Goal: Check status

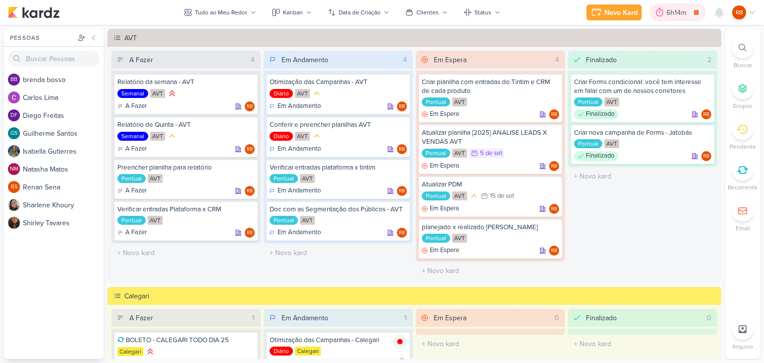
click at [678, 12] on div "6h14m" at bounding box center [678, 12] width 23 height 10
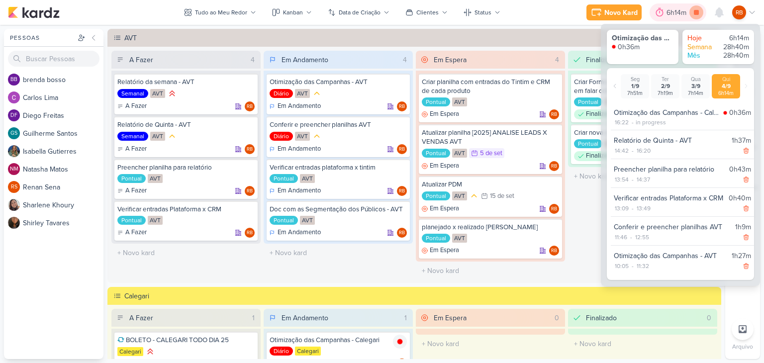
click at [700, 13] on icon at bounding box center [697, 12] width 14 height 14
click at [698, 12] on div "6h14m" at bounding box center [692, 12] width 23 height 10
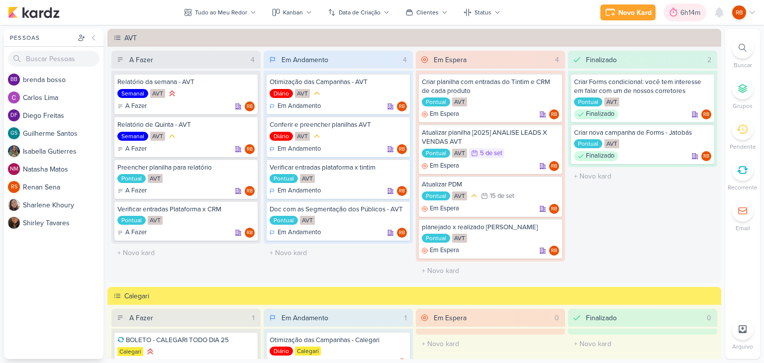
click at [695, 12] on div "6h14m" at bounding box center [692, 12] width 23 height 10
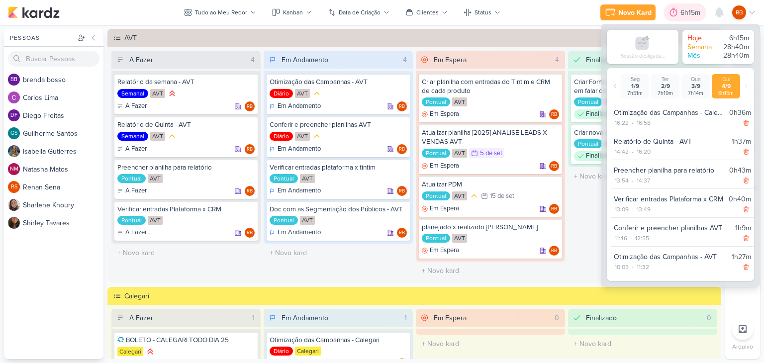
click at [695, 12] on div "6h15m" at bounding box center [692, 12] width 23 height 10
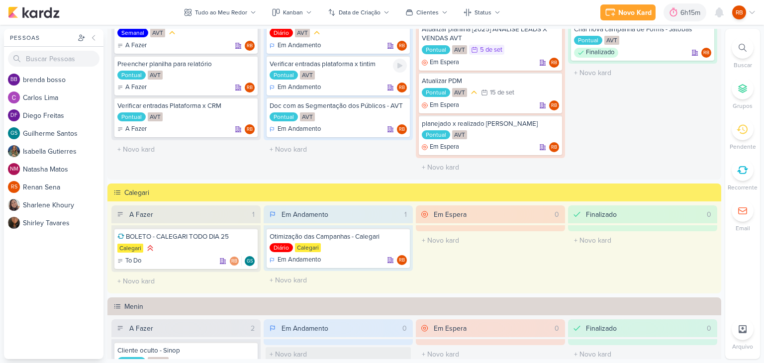
scroll to position [249, 0]
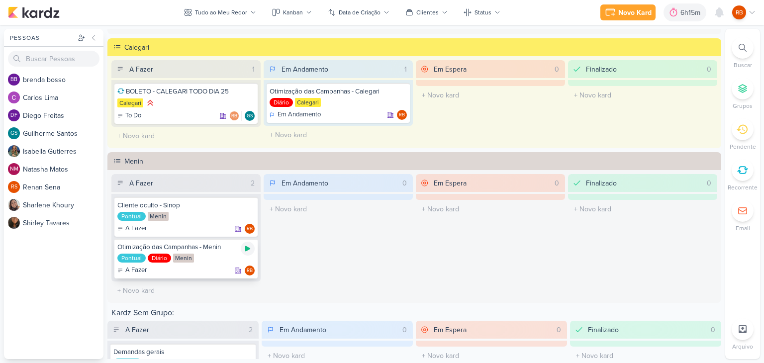
click at [247, 245] on icon at bounding box center [248, 249] width 8 height 8
click at [673, 11] on div "6h15m" at bounding box center [678, 12] width 23 height 10
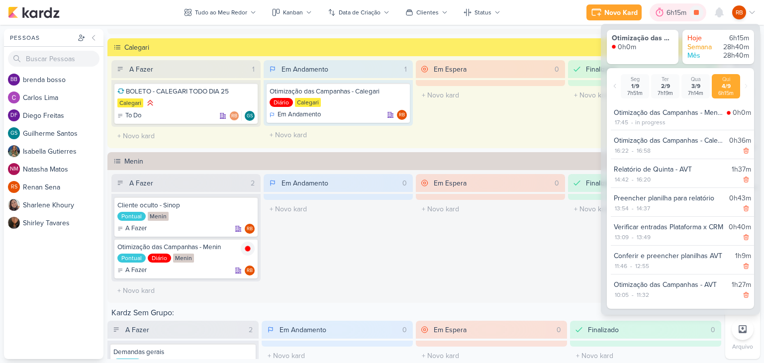
click at [673, 11] on div "6h15m" at bounding box center [678, 12] width 23 height 10
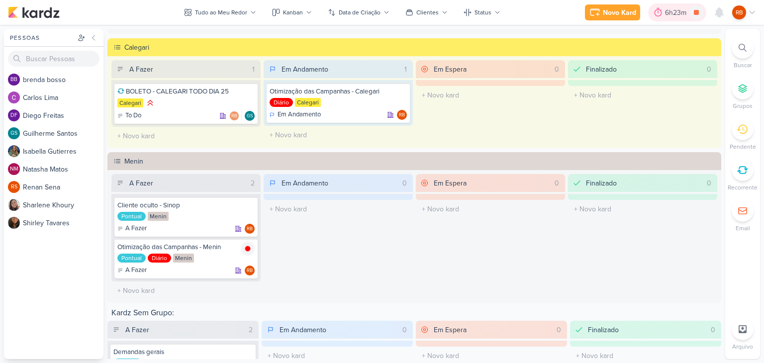
click at [669, 13] on div "6h23m" at bounding box center [677, 12] width 24 height 10
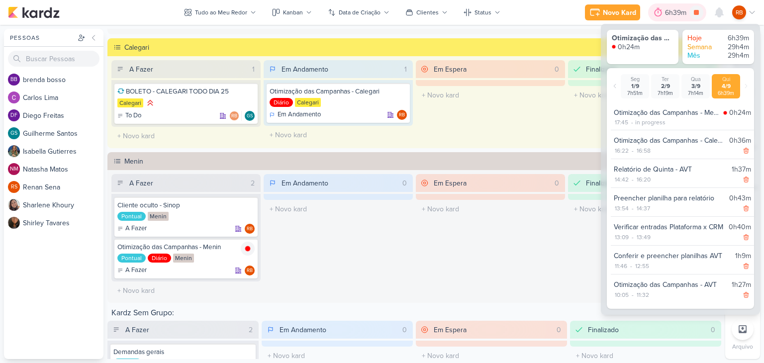
click at [669, 12] on div "6h39m" at bounding box center [677, 12] width 24 height 10
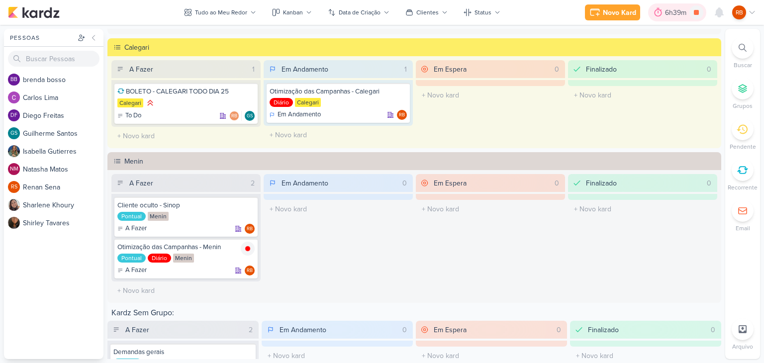
click at [669, 12] on div "6h39m" at bounding box center [677, 12] width 24 height 10
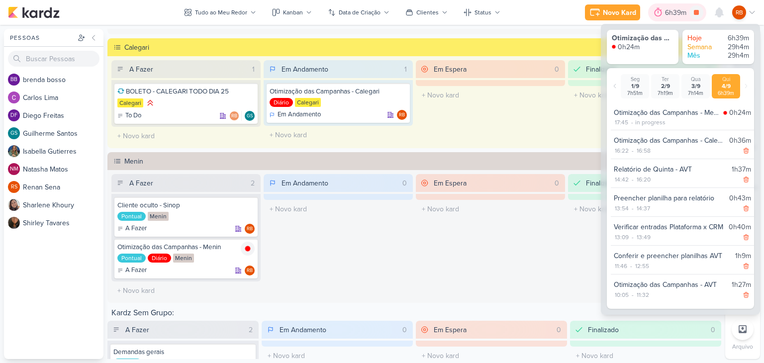
click at [672, 11] on div "6h39m" at bounding box center [677, 12] width 24 height 10
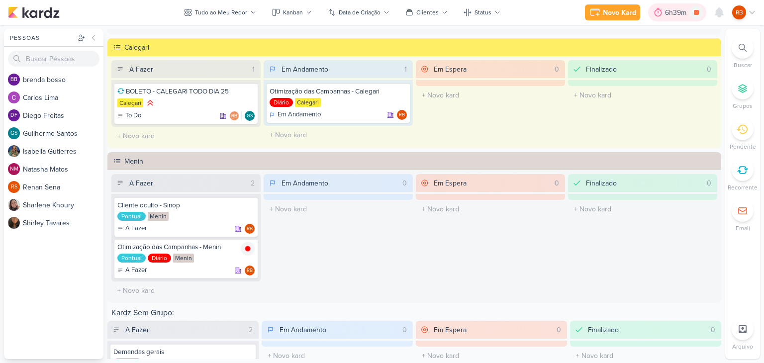
click at [667, 12] on div "6h39m" at bounding box center [677, 12] width 24 height 10
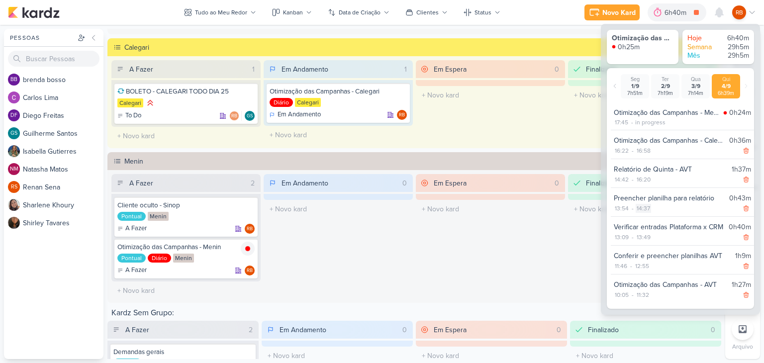
click at [646, 208] on div "14:37" at bounding box center [643, 208] width 15 height 9
select select "14"
click at [659, 222] on select "00 01 02 03 04 05 06 07 08 09 10 11 12 13 14 15 16 17 18 19 20 21 22 23 24 25 2…" at bounding box center [660, 221] width 14 height 12
select select "40"
click at [653, 215] on select "00 01 02 03 04 05 06 07 08 09 10 11 12 13 14 15 16 17 18 19 20 21 22 23 24 25 2…" at bounding box center [660, 221] width 14 height 12
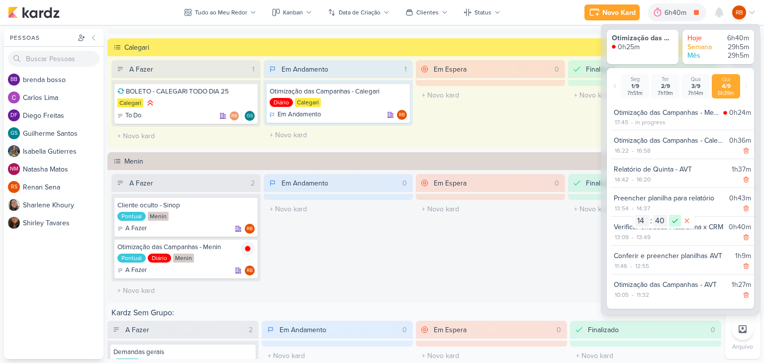
click at [675, 220] on icon at bounding box center [675, 221] width 12 height 12
click at [645, 265] on div "12:55" at bounding box center [643, 266] width 16 height 9
select select "12"
select select "55"
click at [657, 263] on div "11:46 - 12:55" at bounding box center [682, 266] width 137 height 10
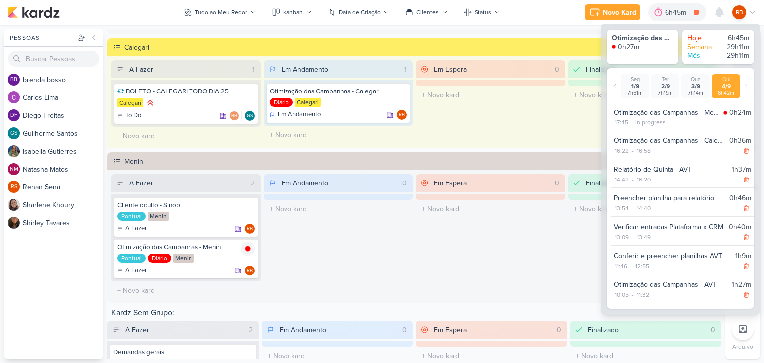
click at [530, 120] on div "Em Espera 0 O título do kard deve ter menos que 100 caracteres" at bounding box center [490, 102] width 149 height 85
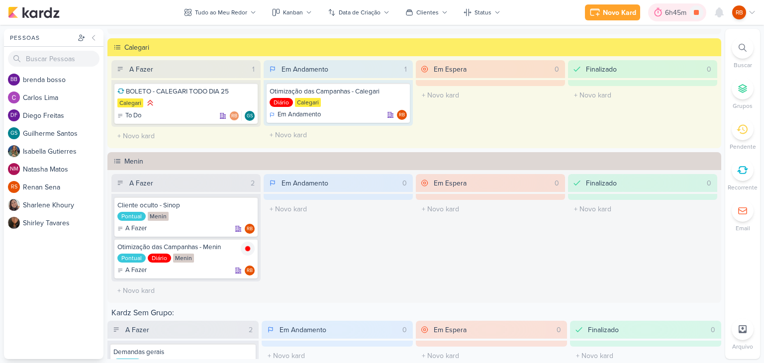
click at [678, 12] on div "6h45m" at bounding box center [677, 12] width 24 height 10
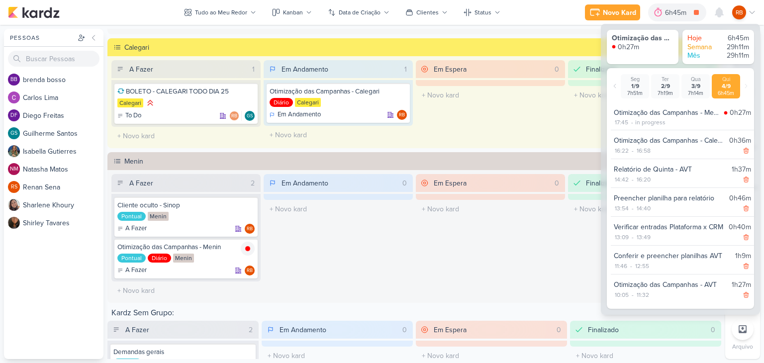
click at [518, 122] on div "Em Espera 0 O título do kard deve ter menos que 100 caracteres" at bounding box center [490, 102] width 149 height 85
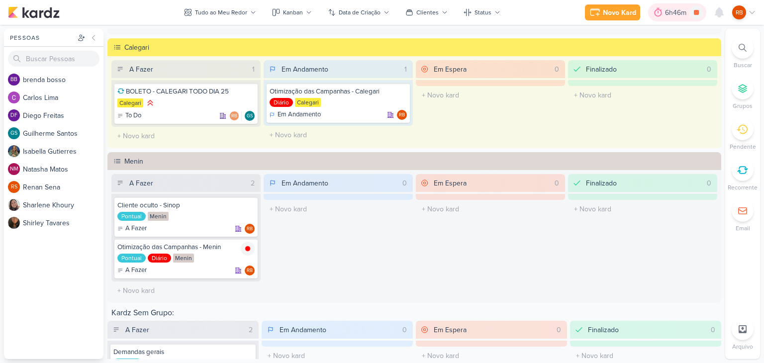
click at [673, 18] on div "6h46m" at bounding box center [677, 12] width 58 height 18
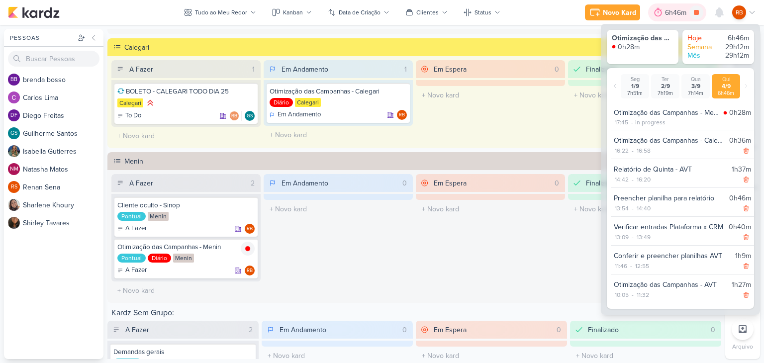
click at [676, 12] on div "6h46m" at bounding box center [677, 12] width 24 height 10
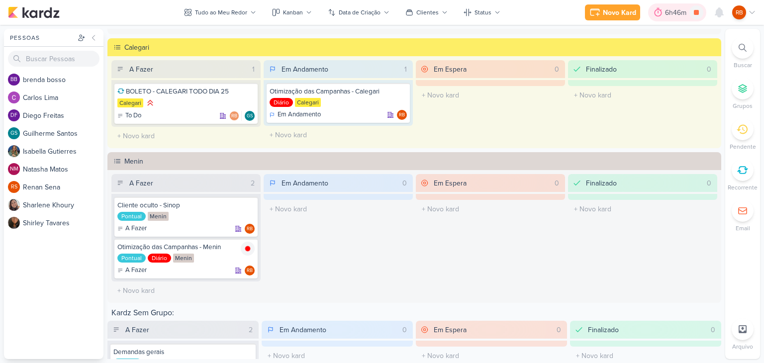
click at [676, 12] on div "6h46m" at bounding box center [677, 12] width 24 height 10
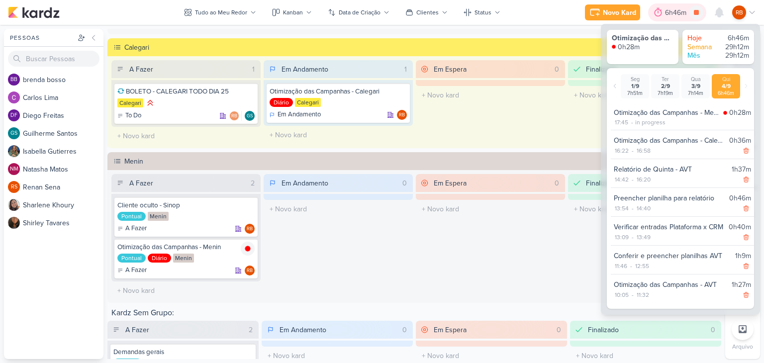
click at [676, 12] on div "6h46m" at bounding box center [677, 12] width 24 height 10
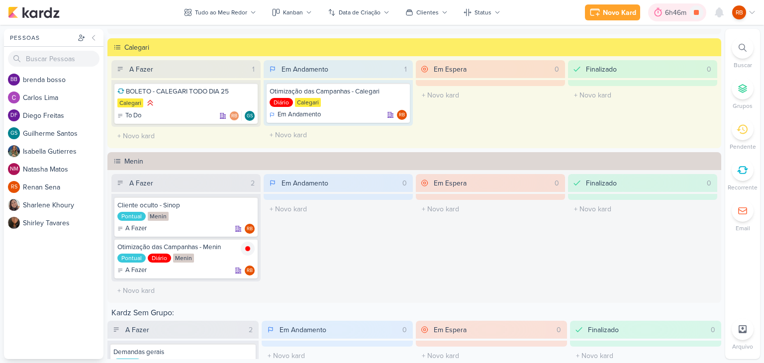
click at [676, 12] on div "6h46m" at bounding box center [677, 12] width 24 height 10
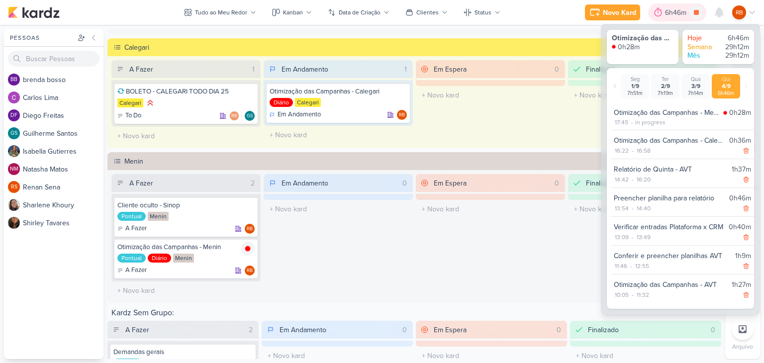
click at [676, 12] on div "6h46m" at bounding box center [677, 12] width 24 height 10
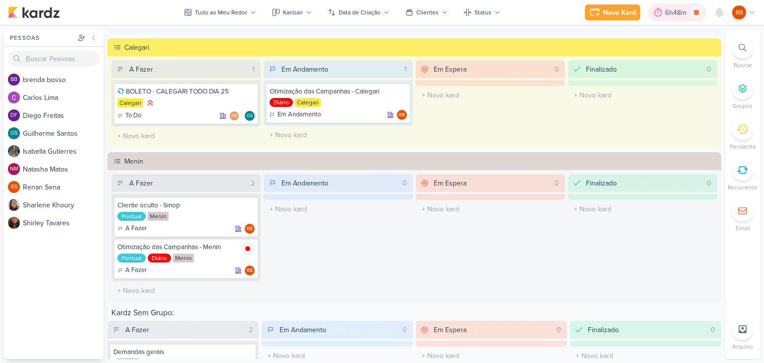
click at [673, 10] on div "6h48m" at bounding box center [677, 12] width 24 height 10
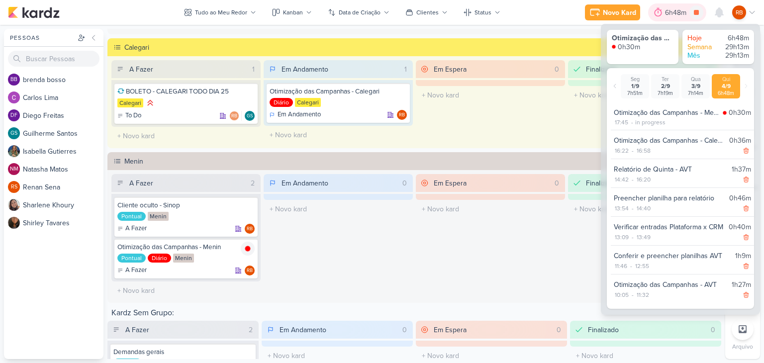
click at [673, 10] on div "6h48m" at bounding box center [677, 12] width 24 height 10
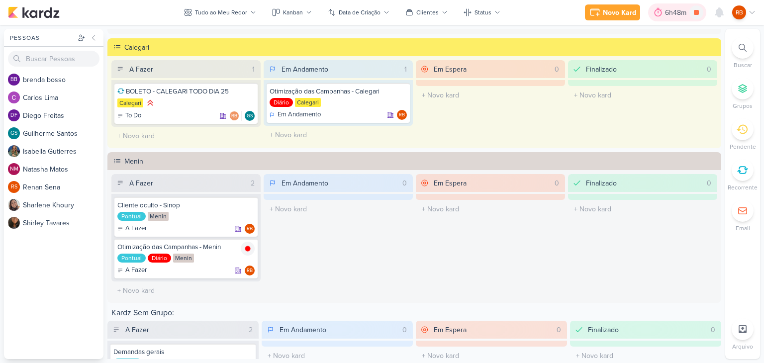
click at [673, 10] on div "6h48m" at bounding box center [677, 12] width 24 height 10
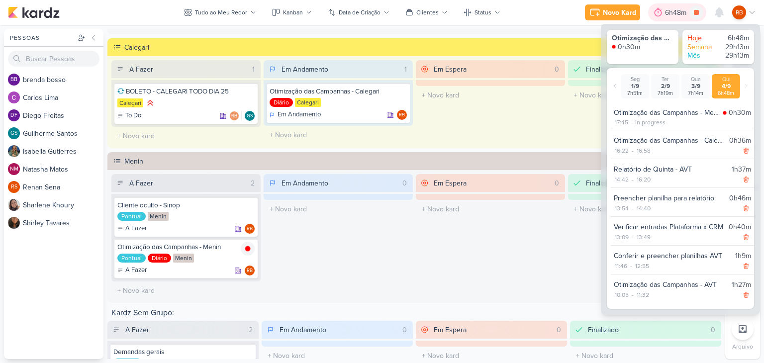
click at [673, 10] on div "6h48m" at bounding box center [677, 12] width 24 height 10
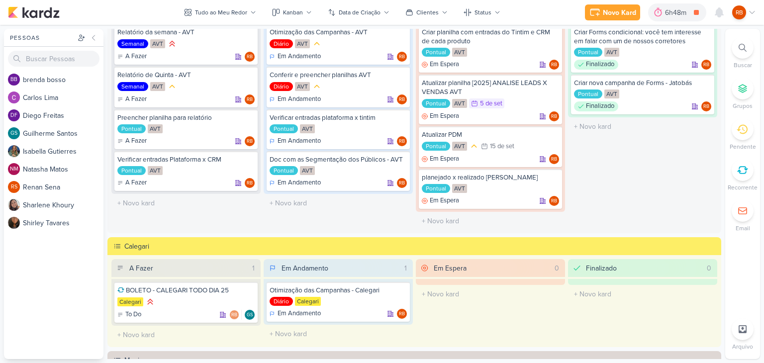
scroll to position [0, 0]
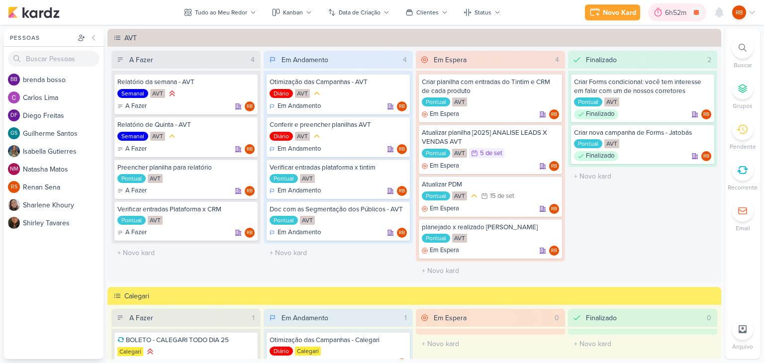
click at [667, 16] on div "6h52m" at bounding box center [677, 12] width 24 height 10
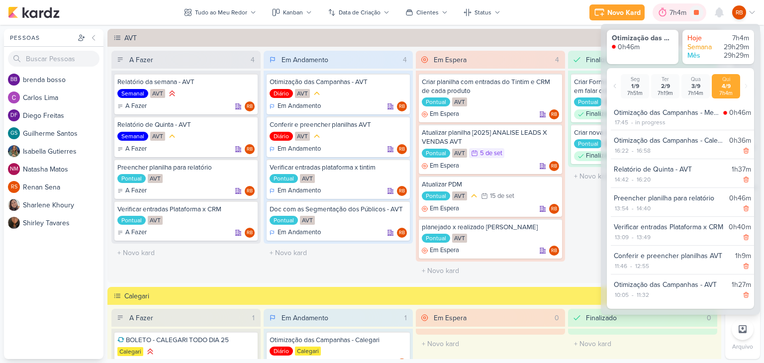
click at [671, 12] on div "7h4m" at bounding box center [680, 12] width 20 height 10
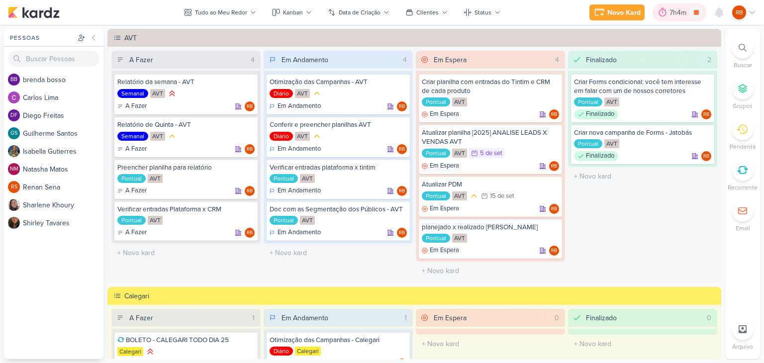
click at [671, 12] on div "7h4m" at bounding box center [680, 12] width 20 height 10
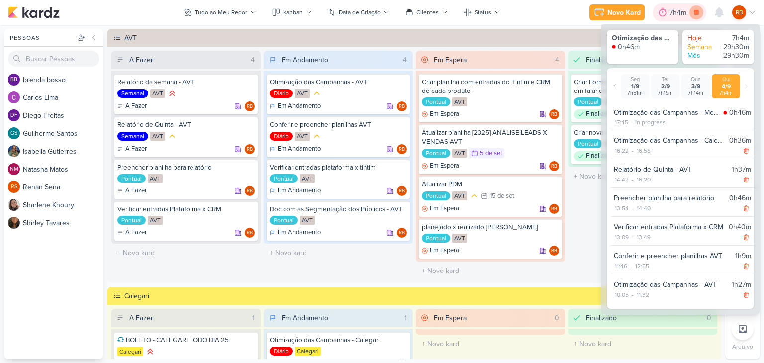
click at [697, 13] on icon at bounding box center [696, 12] width 5 height 5
click at [693, 13] on div "7h4m" at bounding box center [694, 12] width 20 height 10
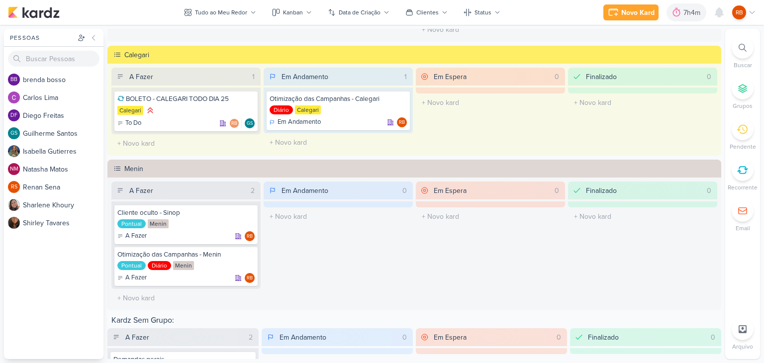
scroll to position [322, 0]
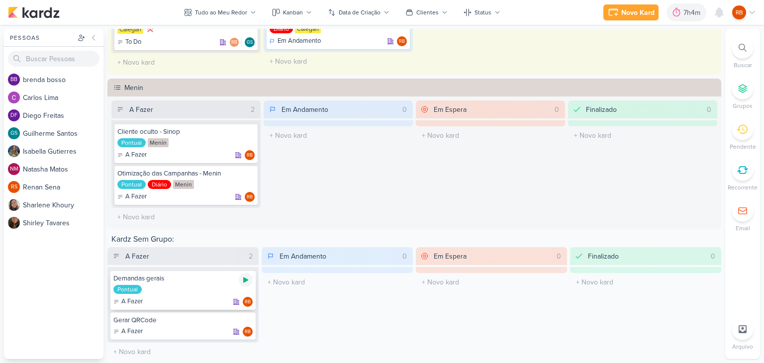
click at [244, 279] on icon at bounding box center [245, 280] width 5 height 5
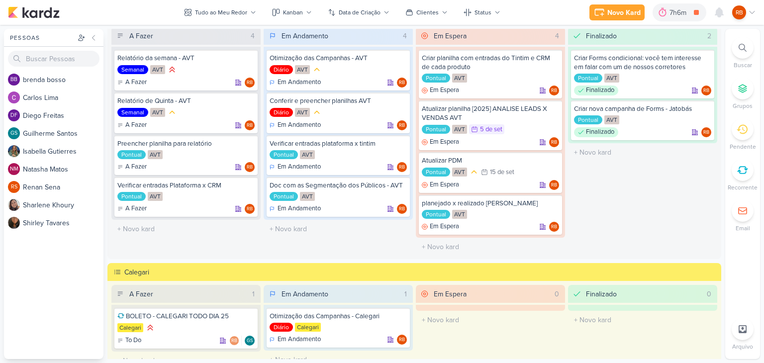
scroll to position [0, 0]
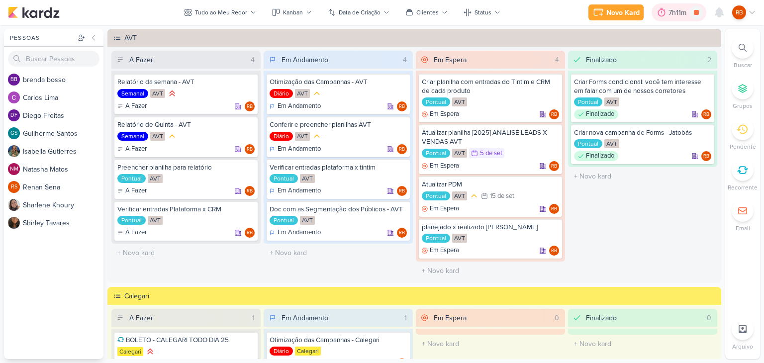
click at [663, 12] on icon at bounding box center [662, 12] width 10 height 10
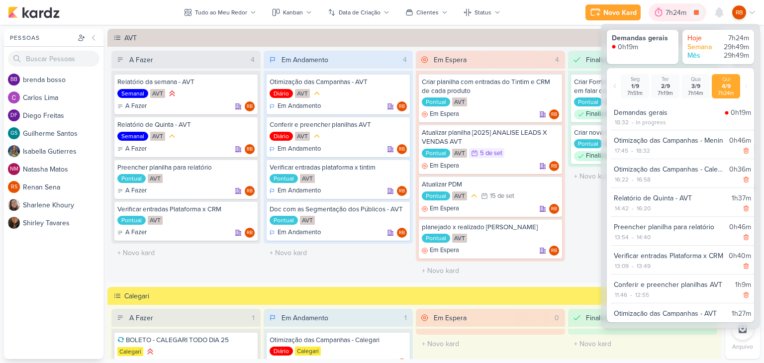
click at [667, 13] on div "7h24m" at bounding box center [678, 12] width 24 height 10
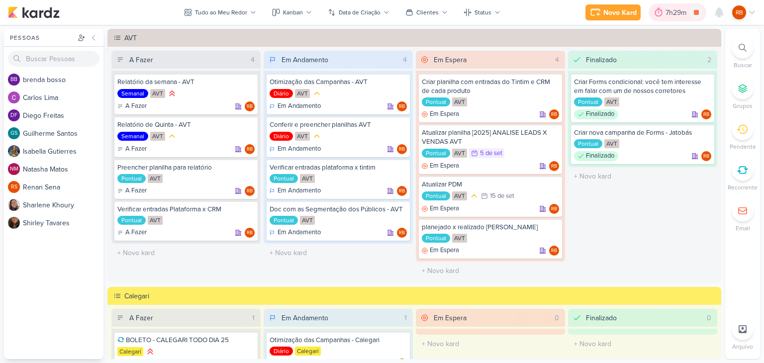
click at [674, 8] on div "7h29m" at bounding box center [678, 12] width 24 height 10
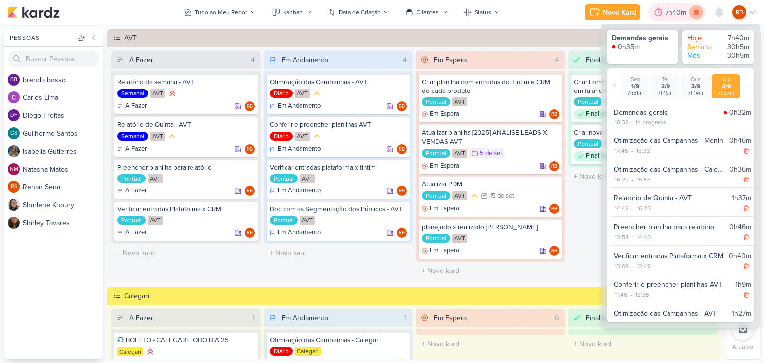
click at [700, 9] on icon at bounding box center [697, 12] width 14 height 14
click at [690, 13] on div "7h40m" at bounding box center [691, 12] width 24 height 10
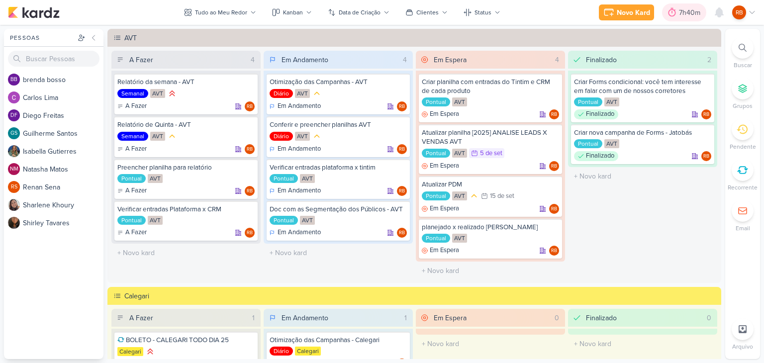
click at [690, 13] on div "7h40m" at bounding box center [691, 12] width 24 height 10
